Goal: Task Accomplishment & Management: Manage account settings

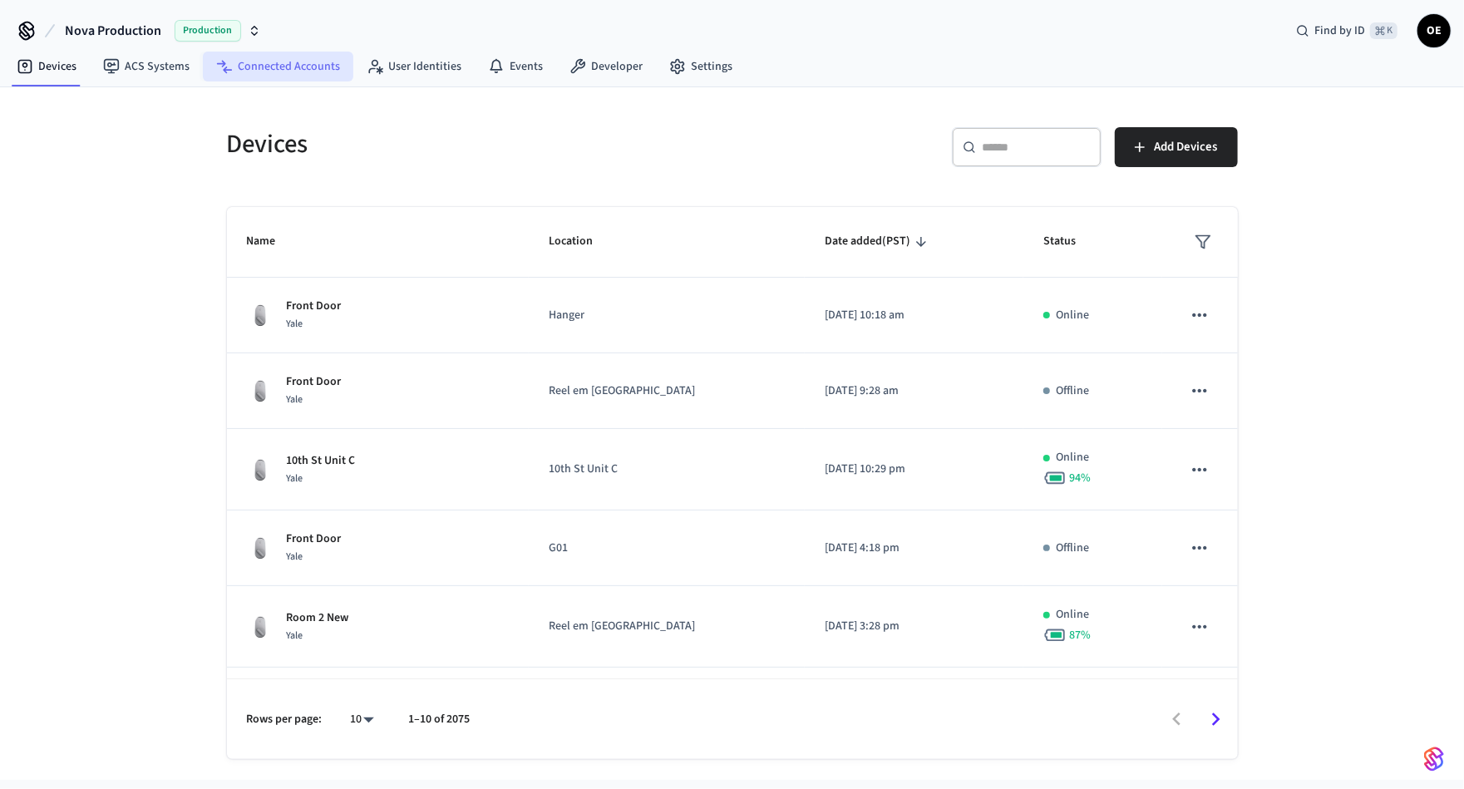
click at [292, 74] on link "Connected Accounts" at bounding box center [278, 67] width 150 height 30
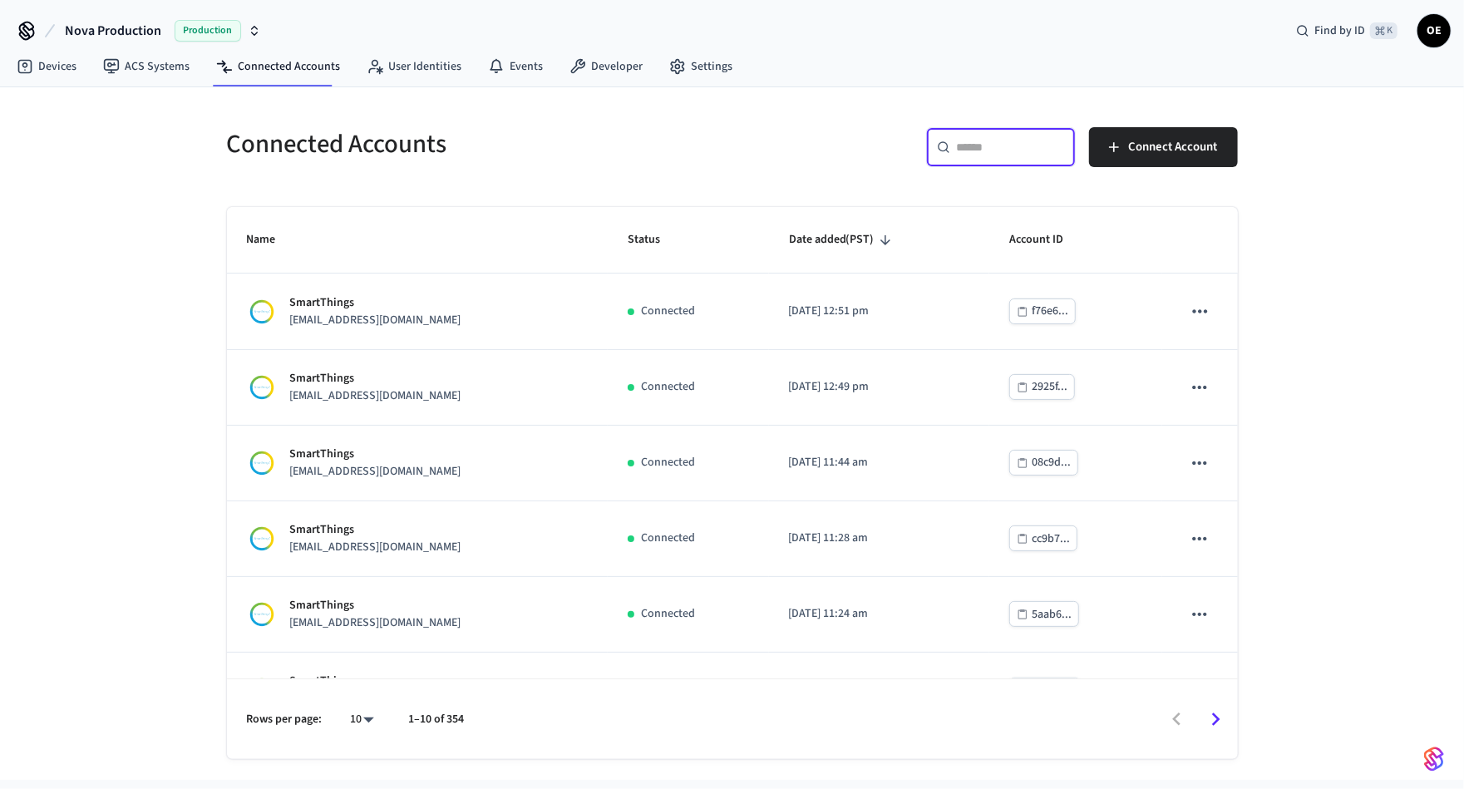
click at [980, 145] on input "text" at bounding box center [1011, 147] width 108 height 17
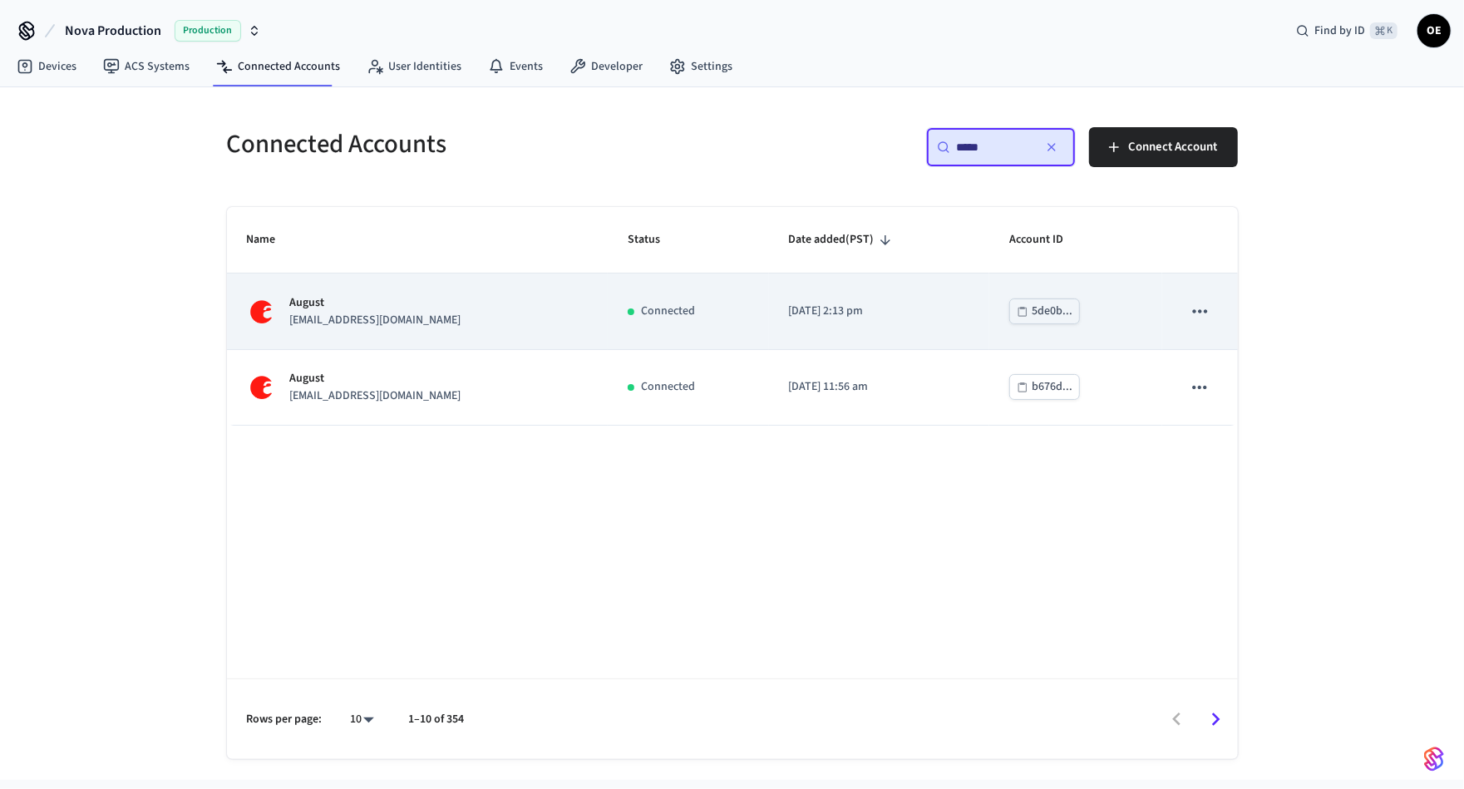
type input "*****"
click at [455, 303] on p "August" at bounding box center [375, 302] width 171 height 17
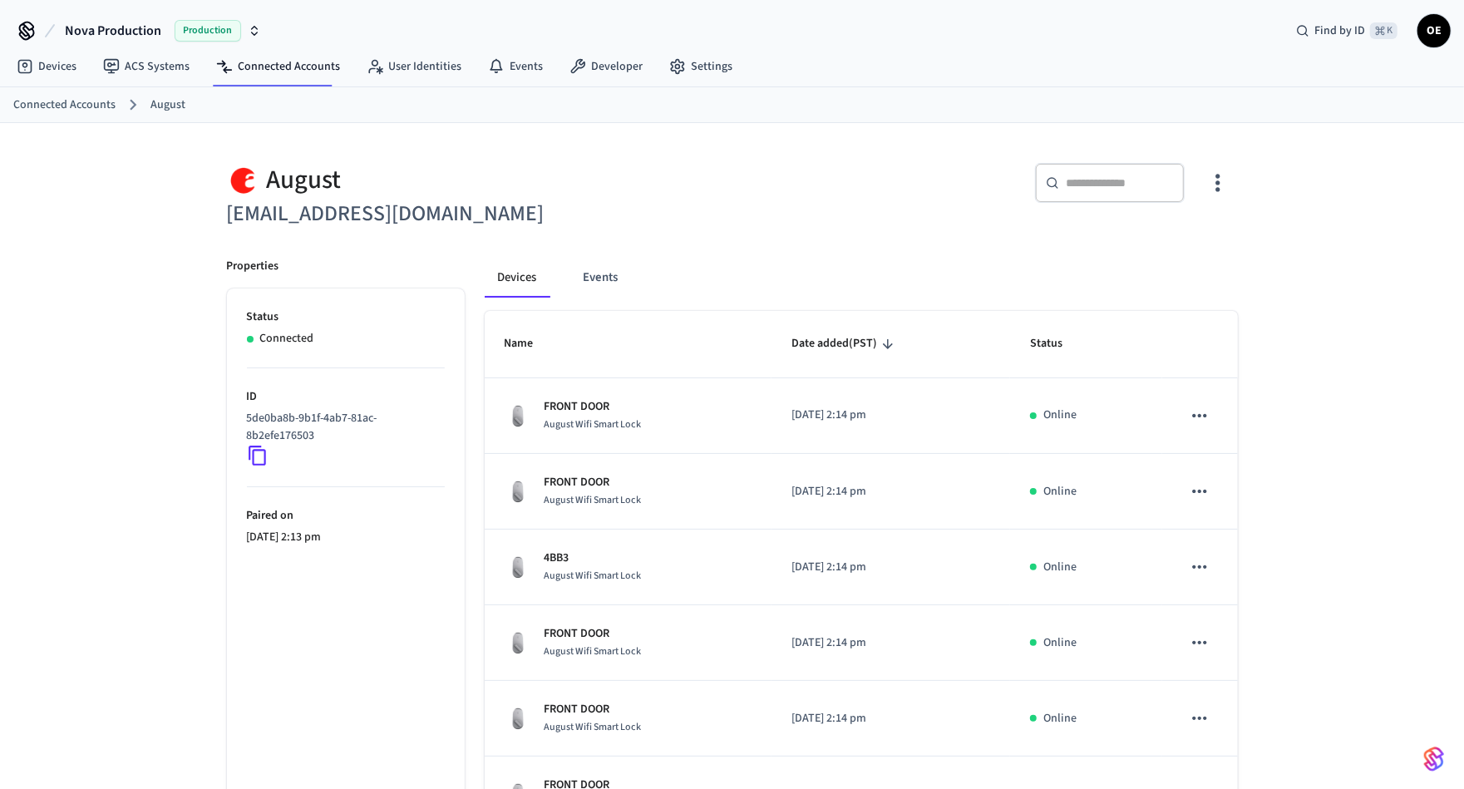
click at [1206, 183] on icon "button" at bounding box center [1217, 183] width 26 height 26
click at [1166, 246] on span "Sync Account" at bounding box center [1171, 250] width 67 height 17
